Goal: Share content: Distribute website content to other platforms or users

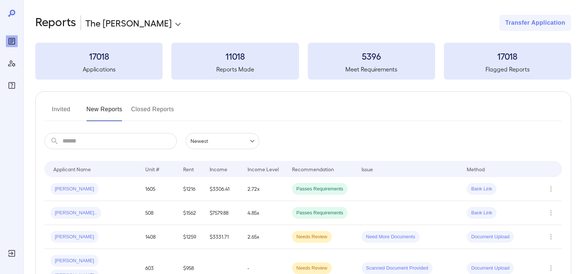
click at [63, 109] on button "Invited" at bounding box center [61, 112] width 33 height 18
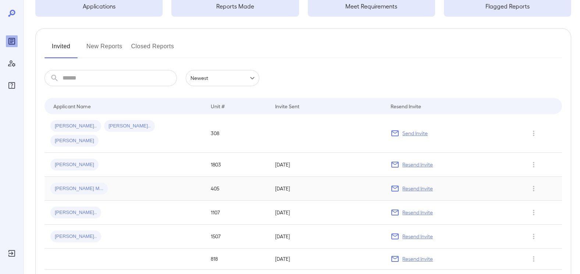
scroll to position [74, 0]
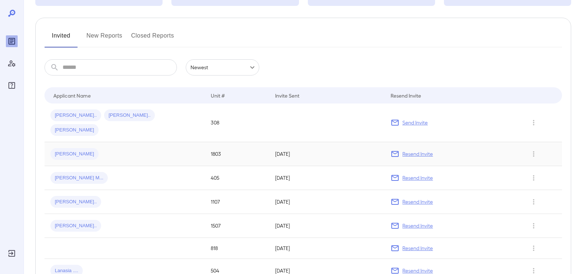
click at [58, 150] on span "[PERSON_NAME]" at bounding box center [74, 153] width 48 height 7
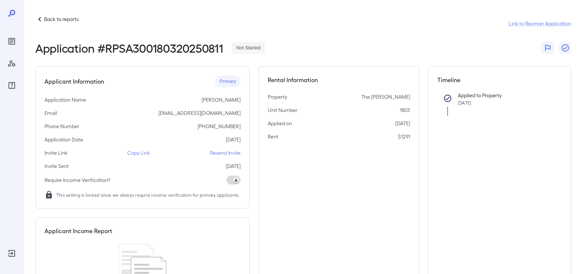
click at [144, 152] on p "Copy Link" at bounding box center [138, 152] width 23 height 7
click at [57, 19] on p "Back to reports" at bounding box center [61, 18] width 35 height 7
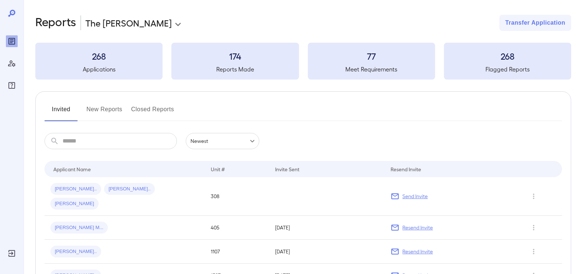
click at [105, 111] on button "New Reports" at bounding box center [104, 112] width 36 height 18
